Goal: Find specific page/section: Find specific page/section

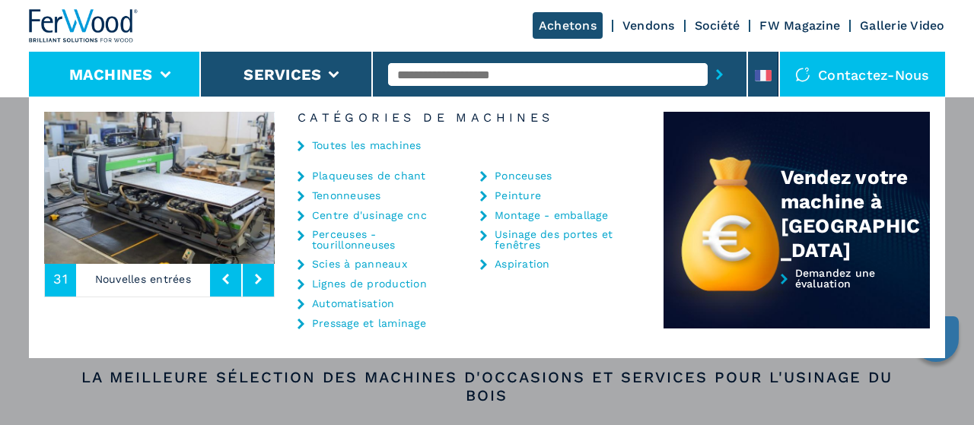
click at [351, 234] on link "Perceuses - tourillonneuses" at bounding box center [385, 239] width 147 height 21
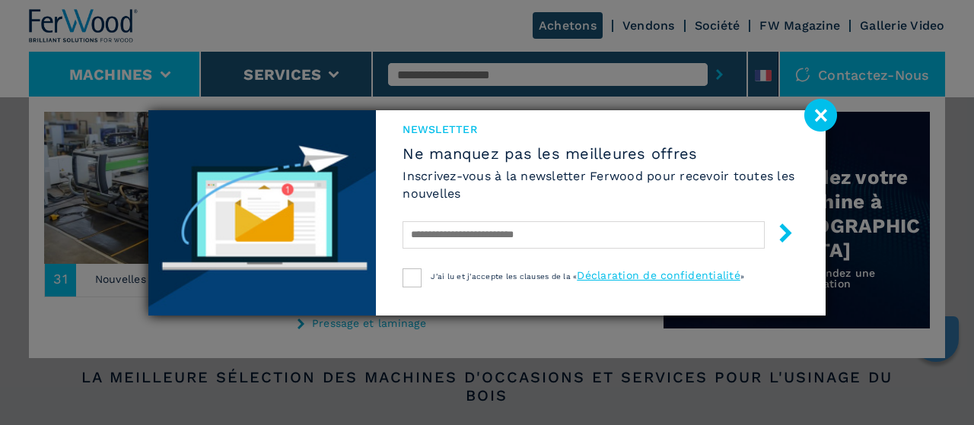
click at [817, 119] on image at bounding box center [820, 115] width 33 height 33
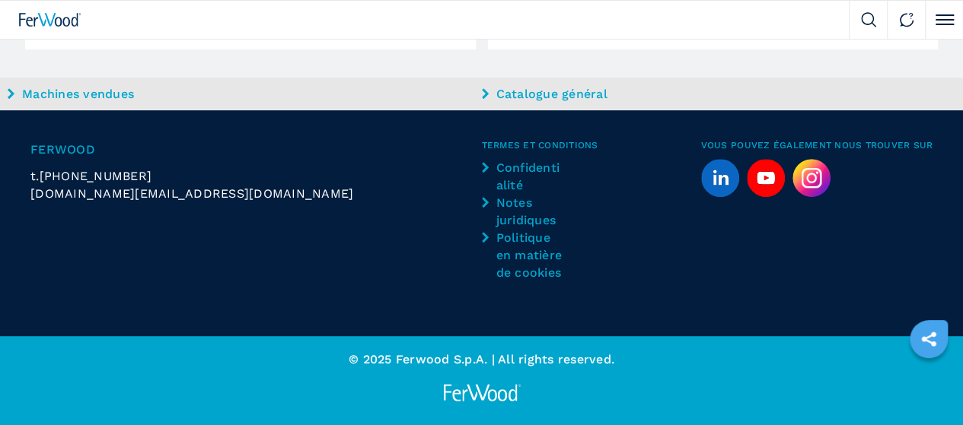
scroll to position [4109, 0]
click at [0, 0] on span "2" at bounding box center [0, 0] width 0 height 0
click at [0, 0] on input "text" at bounding box center [0, 0] width 0 height 0
type input "**********"
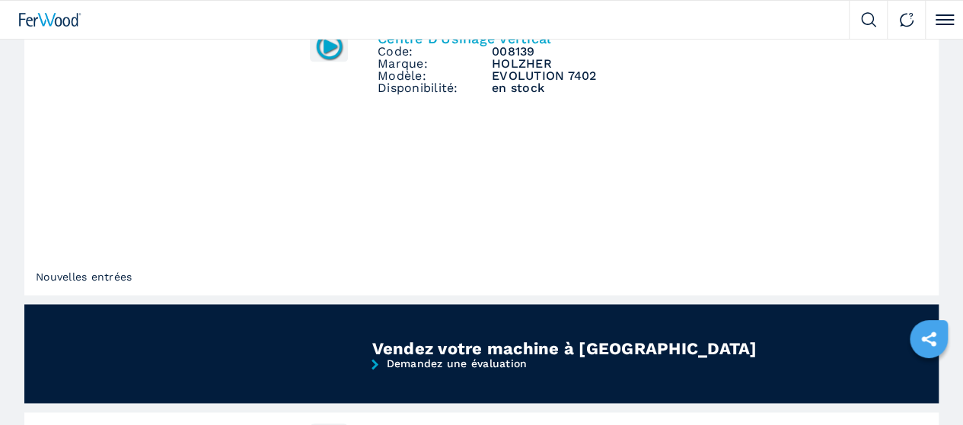
scroll to position [1065, 0]
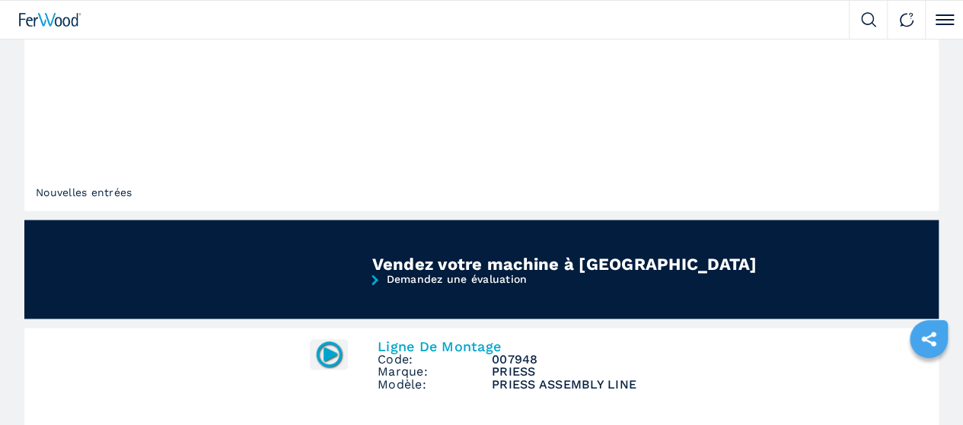
click at [0, 0] on button "submit-button" at bounding box center [0, 0] width 0 height 0
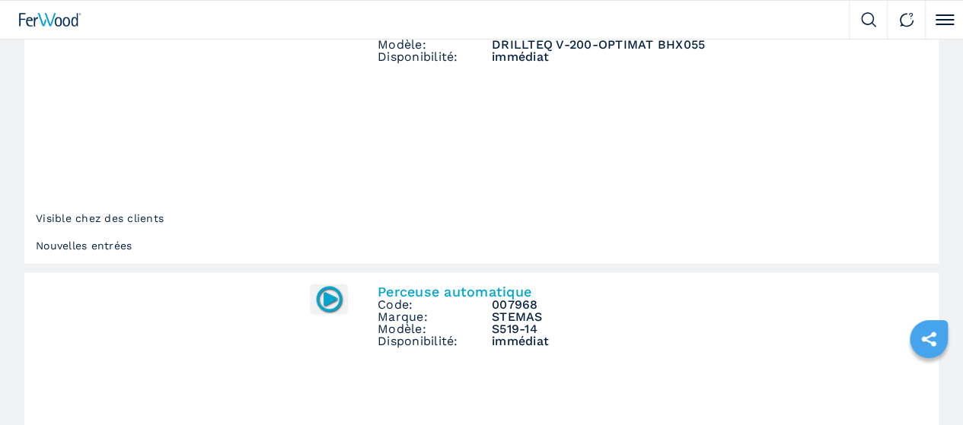
scroll to position [1826, 0]
